Goal: Task Accomplishment & Management: Manage account settings

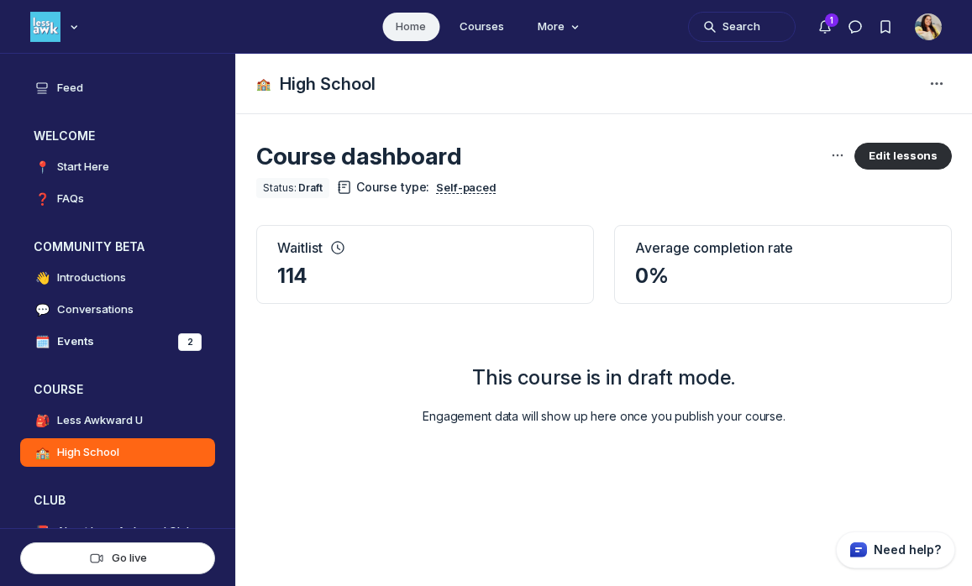
scroll to position [4258, 3217]
click at [844, 152] on icon "Main Content" at bounding box center [837, 155] width 13 height 13
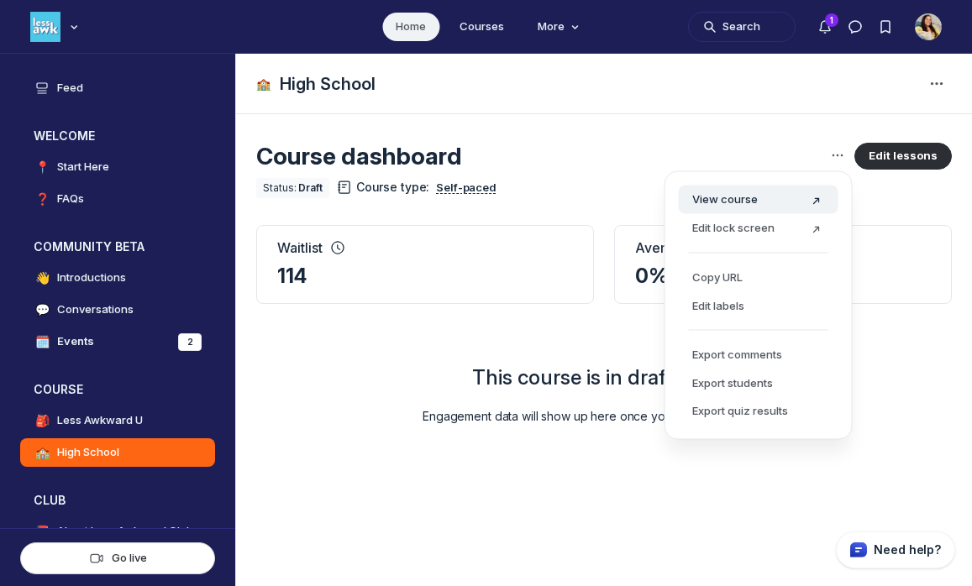
click at [772, 196] on div "View course" at bounding box center [758, 200] width 133 height 17
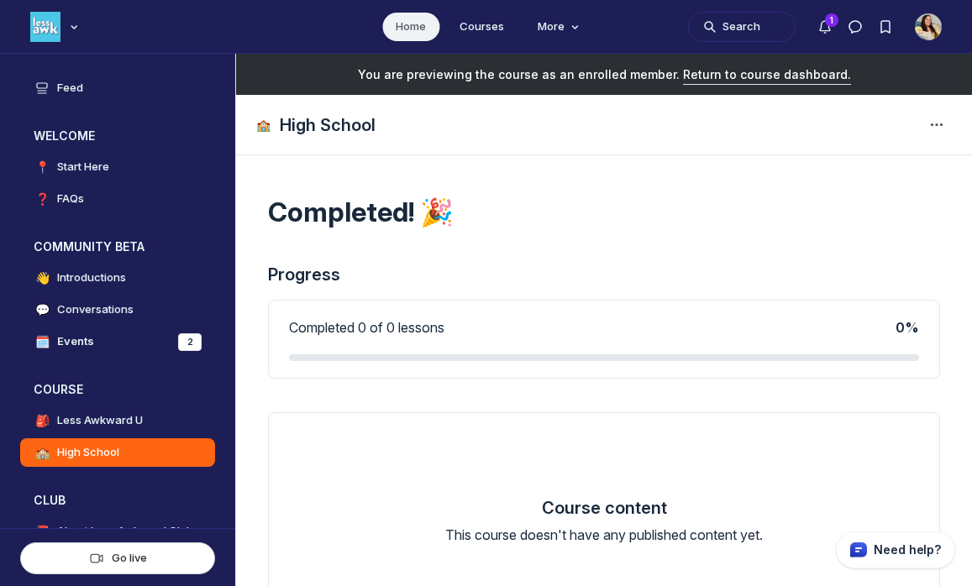
click at [708, 76] on span "Return to course dashboard." at bounding box center [767, 74] width 168 height 14
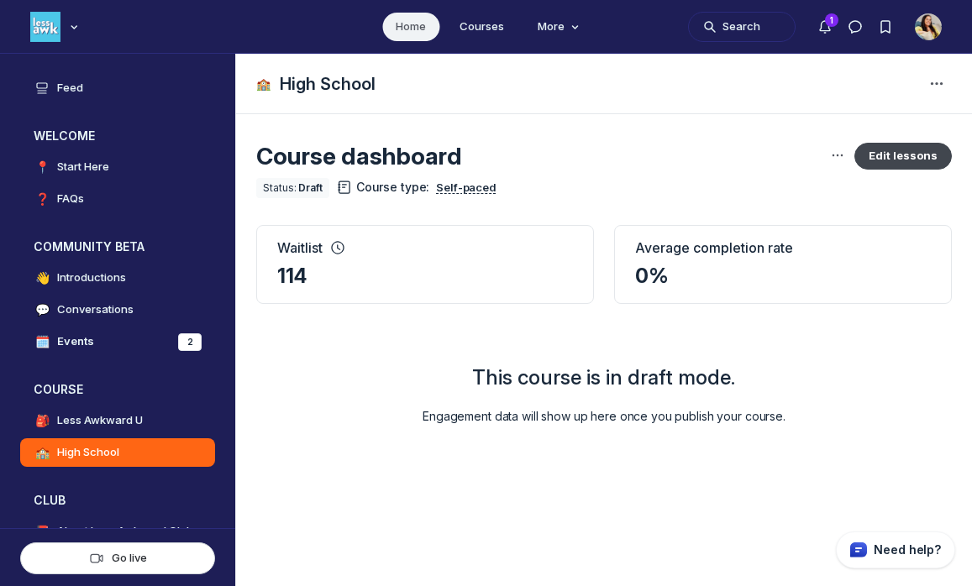
click at [909, 158] on button "Edit lessons" at bounding box center [902, 156] width 97 height 27
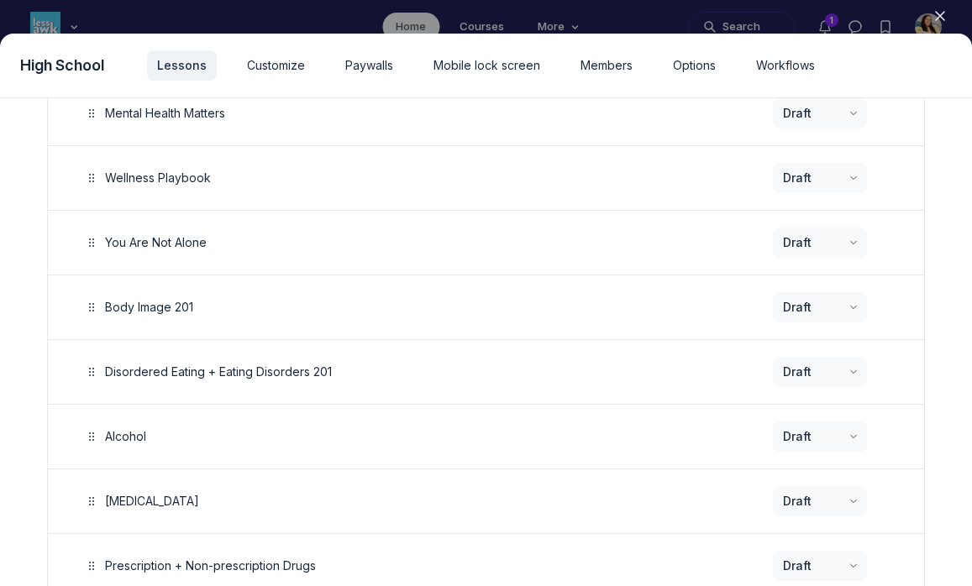
scroll to position [2296, 0]
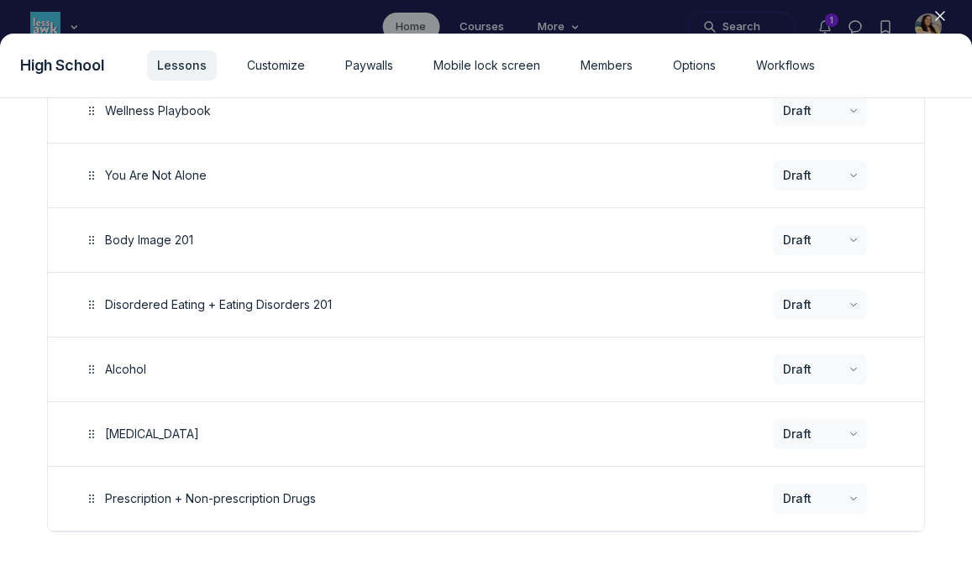
click at [940, 8] on icon "button" at bounding box center [940, 16] width 17 height 17
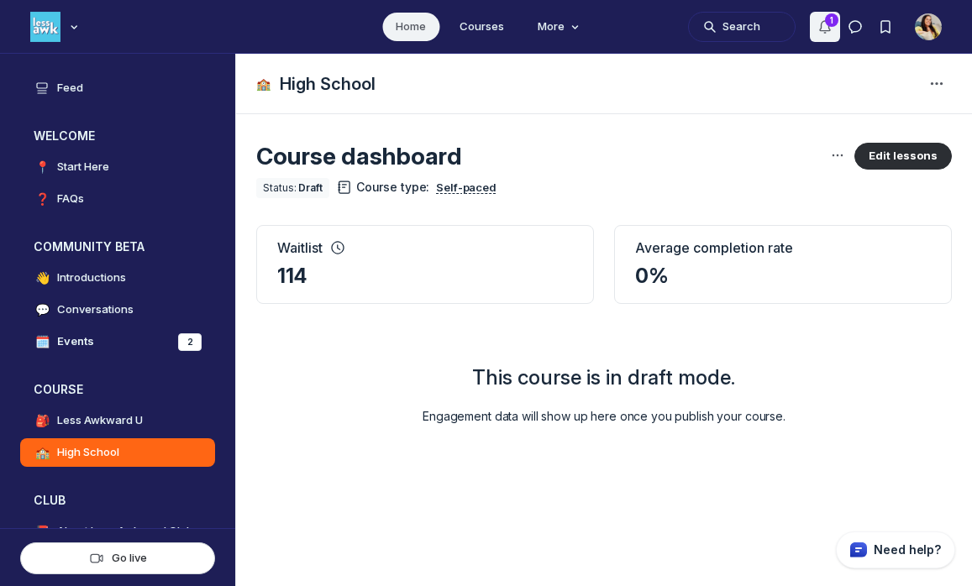
click at [832, 32] on icon "Notifications" at bounding box center [825, 26] width 17 height 17
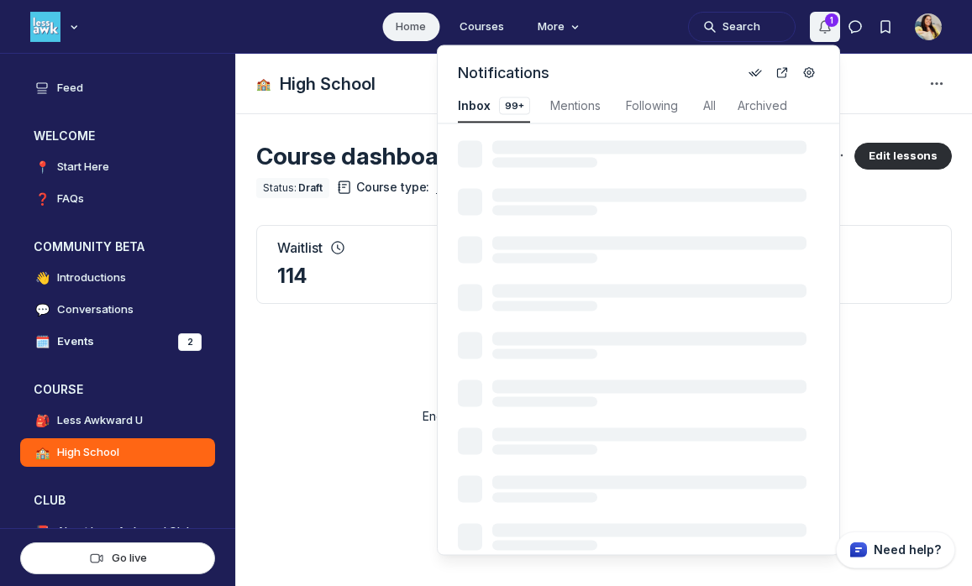
scroll to position [2274, 3614]
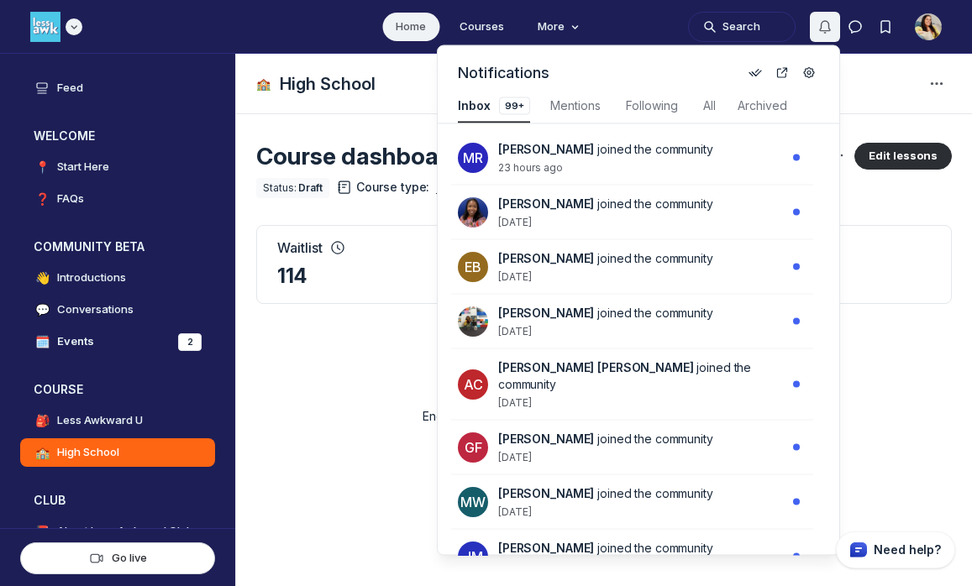
click at [58, 25] on img "Main navigation bar" at bounding box center [45, 27] width 30 height 30
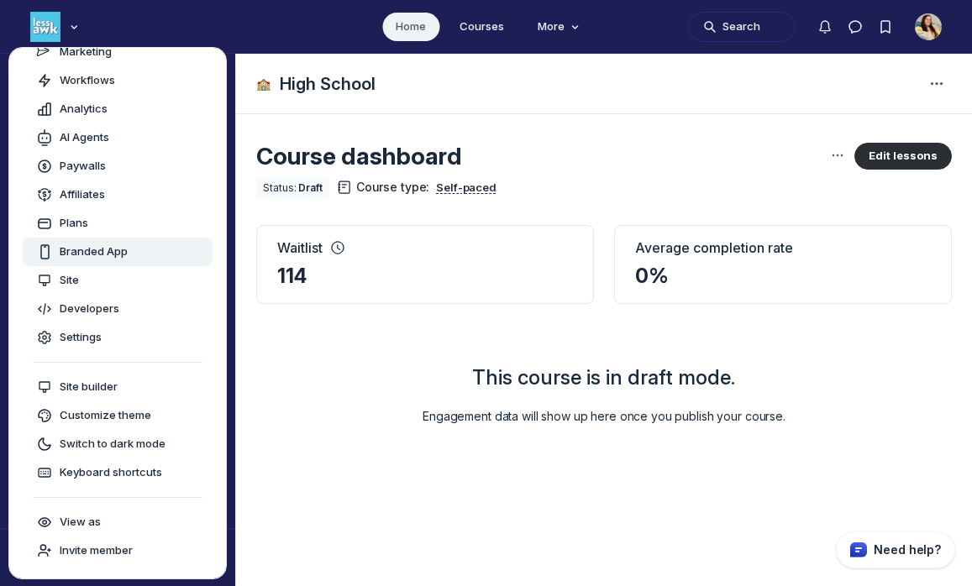
scroll to position [0, 0]
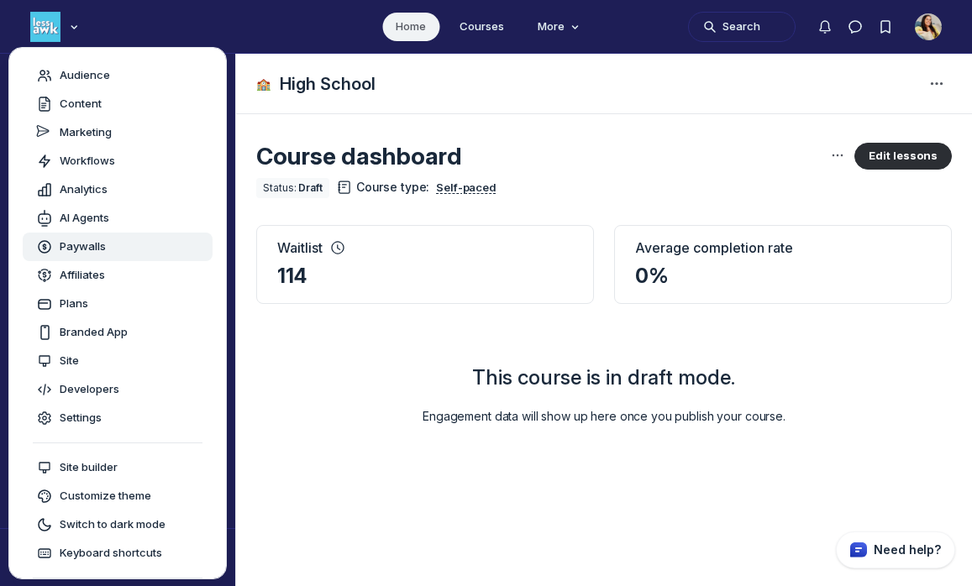
click at [97, 253] on span "Paywalls" at bounding box center [83, 247] width 46 height 17
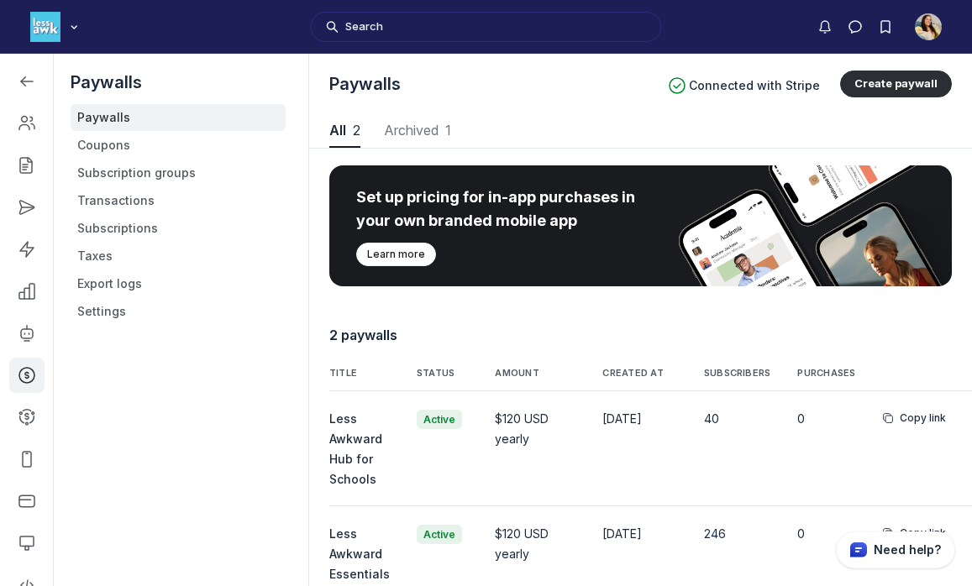
scroll to position [137, 0]
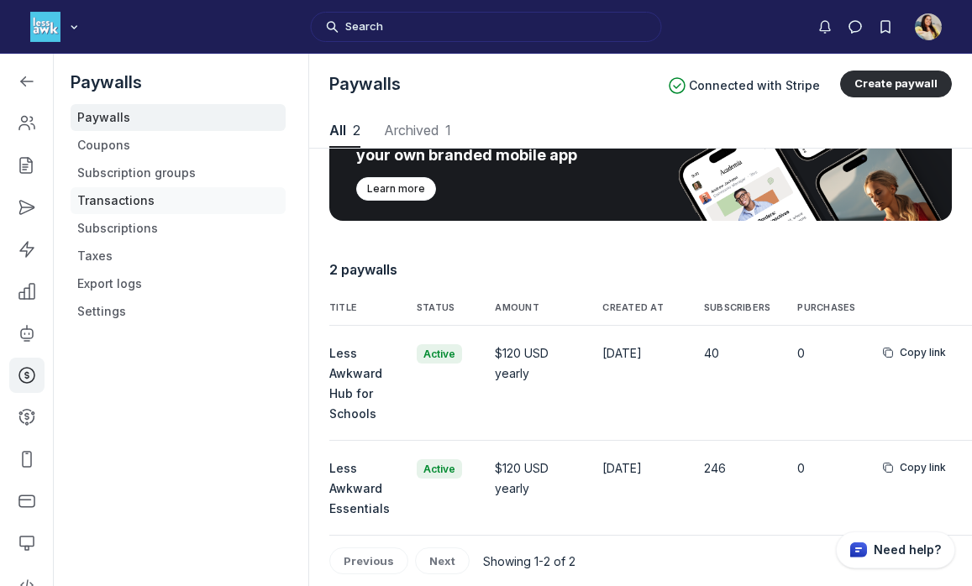
click at [175, 207] on link "Transactions" at bounding box center [178, 200] width 215 height 27
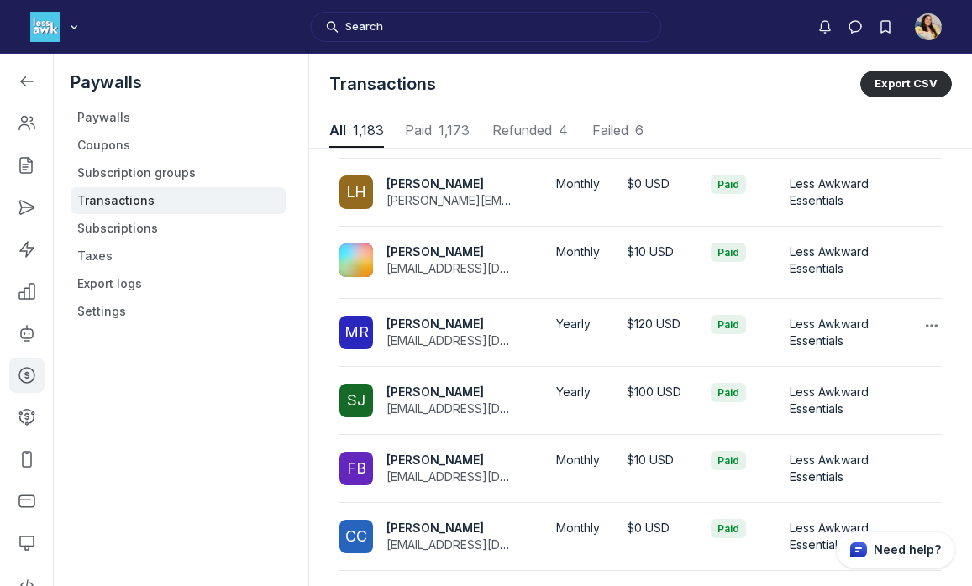
scroll to position [145, 0]
